Goal: Navigation & Orientation: Find specific page/section

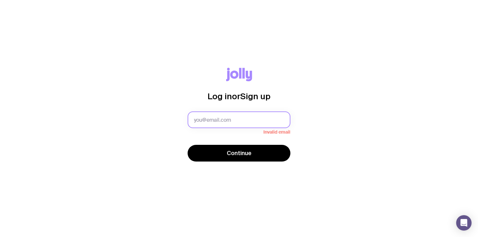
click at [221, 115] on input "text" at bounding box center [239, 119] width 103 height 17
type input "kenzi.el-iza@hbacrawford.com.au"
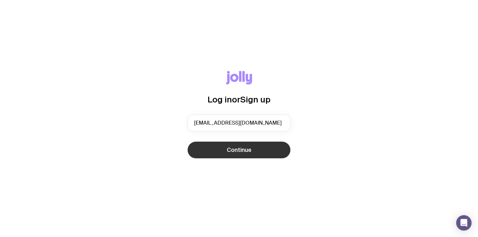
click at [240, 146] on button "Continue" at bounding box center [239, 150] width 103 height 17
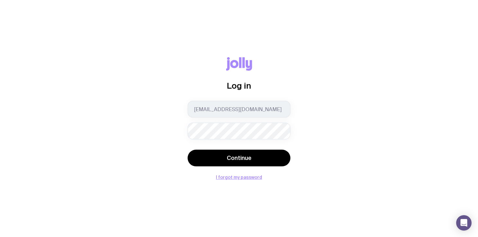
click at [157, 137] on div "Log in kenzi.el-iza@hbacrawford.com.au Continue I forgot my password" at bounding box center [238, 118] width 447 height 122
click at [203, 148] on form "kenzi.el-iza@hbacrawford.com.au Continue" at bounding box center [239, 134] width 103 height 67
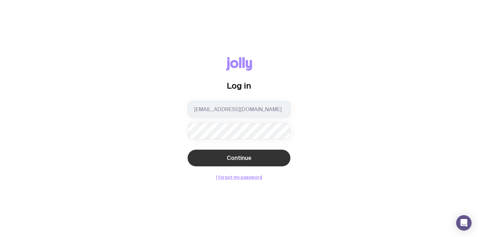
click at [202, 151] on button "Continue" at bounding box center [239, 158] width 103 height 17
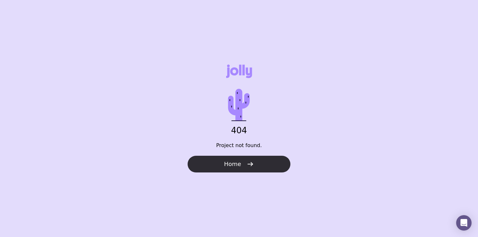
click at [234, 161] on span "Home" at bounding box center [232, 164] width 17 height 8
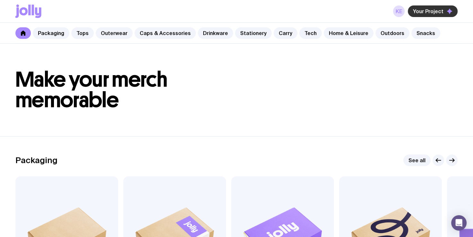
click at [423, 12] on span "Your Project" at bounding box center [428, 11] width 31 height 6
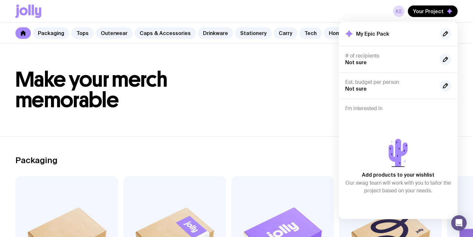
click at [379, 31] on h2 "My Epic Pack" at bounding box center [372, 34] width 33 height 6
click at [307, 68] on header "Make your merch memorable" at bounding box center [236, 90] width 473 height 93
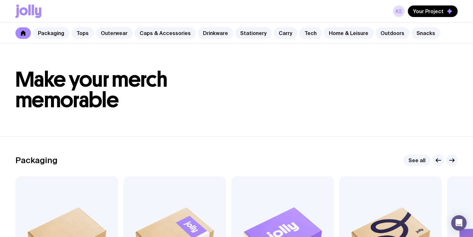
click at [401, 3] on div "KE Your Project" at bounding box center [236, 11] width 442 height 22
click at [400, 13] on link "KE" at bounding box center [399, 11] width 12 height 12
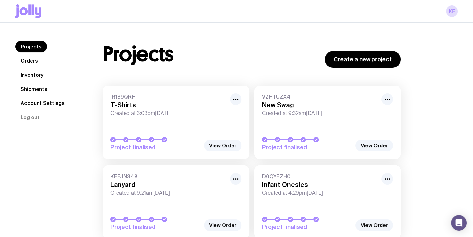
scroll to position [28, 0]
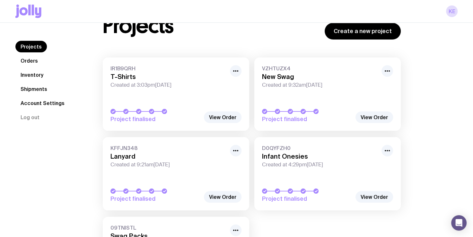
click at [48, 60] on nav "Projects Orders Inventory Shipments Account Settings Log out" at bounding box center [51, 82] width 72 height 82
click at [46, 93] on link "Shipments" at bounding box center [33, 89] width 37 height 12
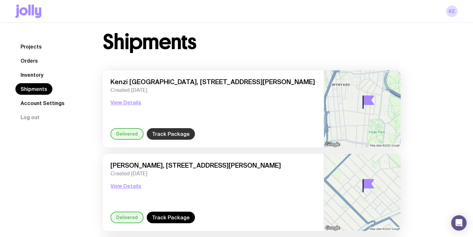
scroll to position [9, 0]
click at [164, 133] on link "Track Package" at bounding box center [171, 134] width 48 height 12
click at [134, 102] on button "View Details" at bounding box center [126, 103] width 31 height 8
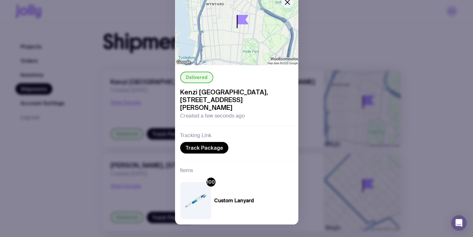
scroll to position [0, 0]
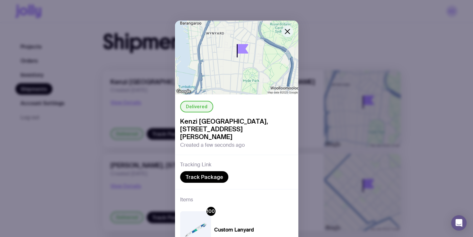
click at [287, 30] on icon "button" at bounding box center [287, 31] width 4 height 4
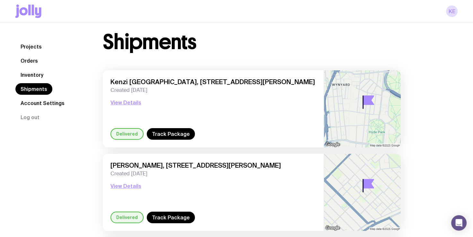
click at [48, 75] on link "Inventory" at bounding box center [31, 75] width 33 height 12
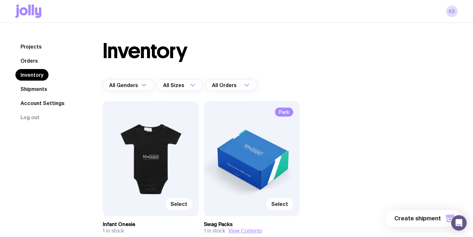
click at [35, 50] on link "Projects" at bounding box center [30, 47] width 31 height 12
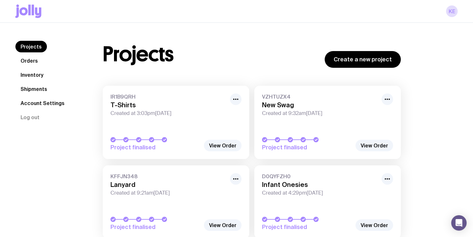
scroll to position [57, 0]
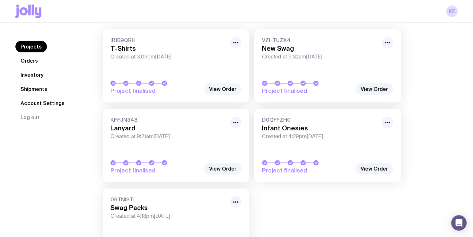
click at [222, 90] on link "View Order" at bounding box center [223, 89] width 38 height 12
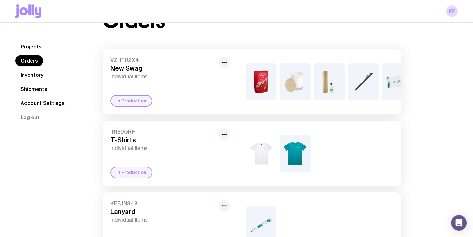
scroll to position [0, 87]
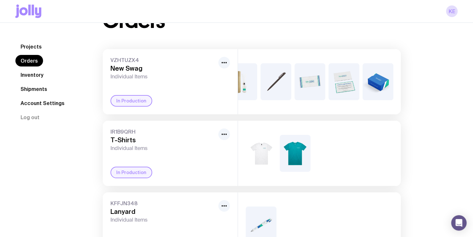
click at [34, 59] on link "Orders" at bounding box center [29, 61] width 28 height 12
click at [39, 50] on link "Projects" at bounding box center [30, 47] width 31 height 12
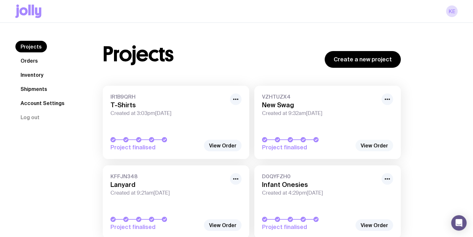
click at [383, 143] on link "View Order" at bounding box center [375, 146] width 38 height 12
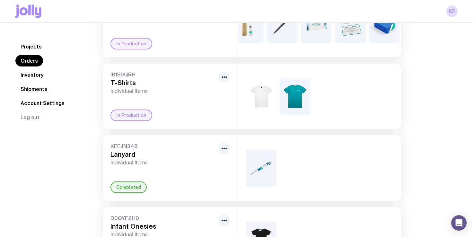
scroll to position [84, 0]
